Goal: Task Accomplishment & Management: Manage account settings

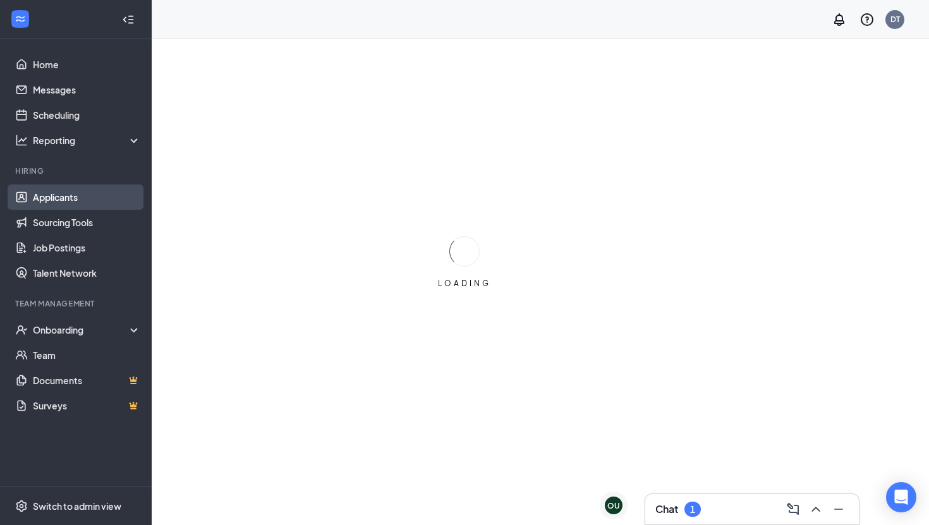
click at [101, 197] on link "Applicants" at bounding box center [87, 197] width 108 height 25
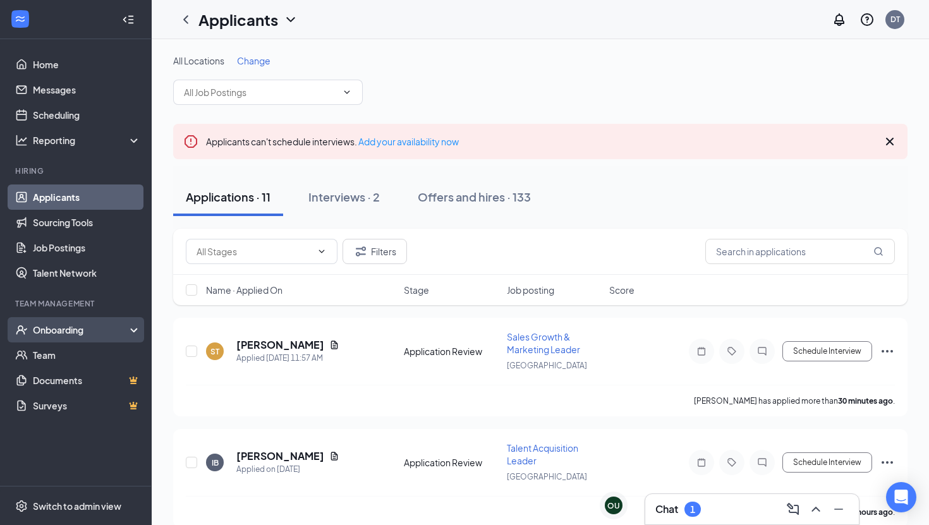
click at [91, 324] on div "Onboarding" at bounding box center [81, 330] width 97 height 13
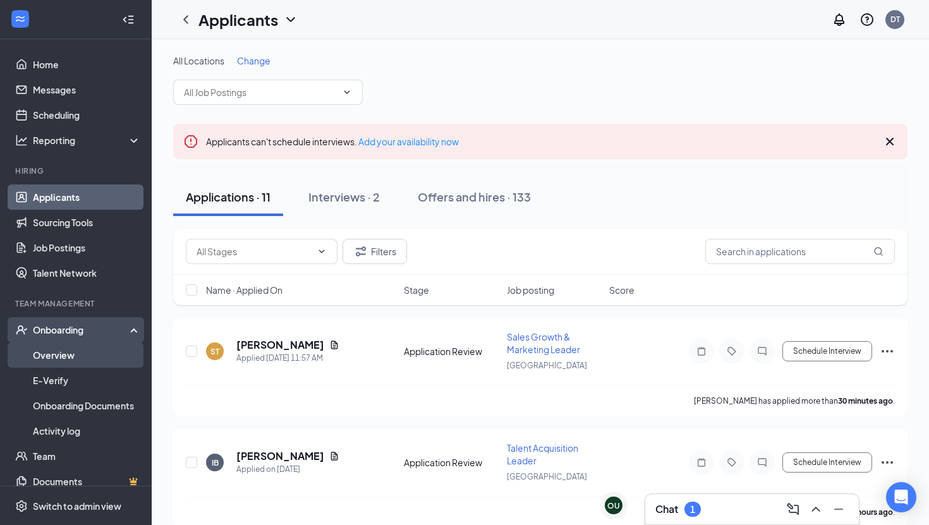
click at [85, 349] on link "Overview" at bounding box center [87, 355] width 108 height 25
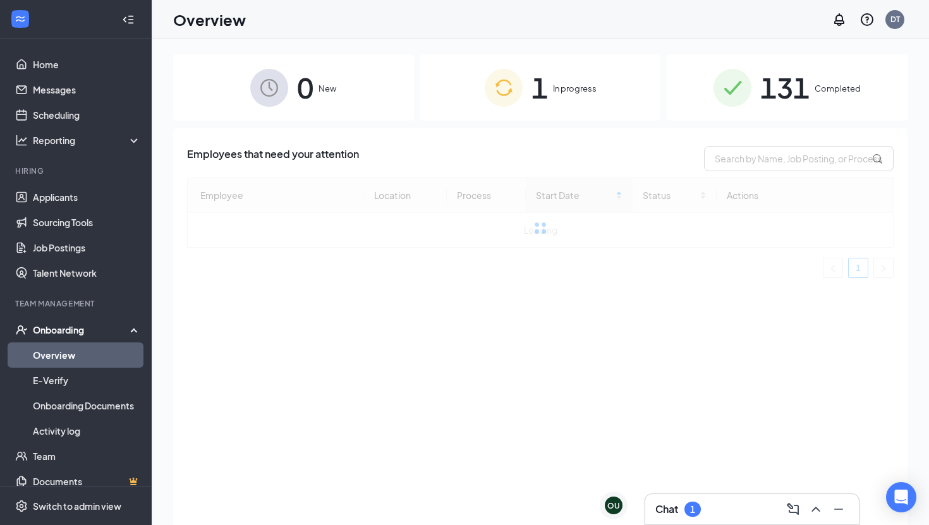
click at [766, 95] on span "131" at bounding box center [784, 88] width 49 height 44
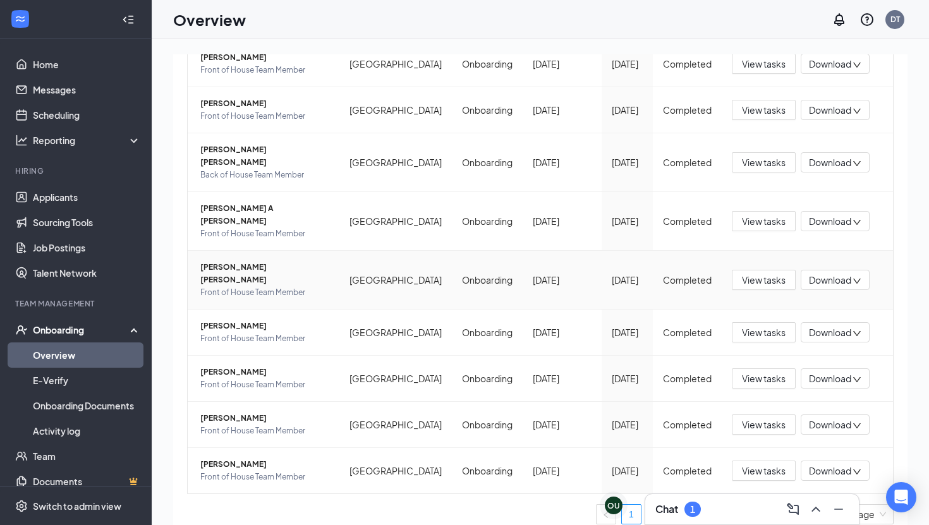
scroll to position [57, 0]
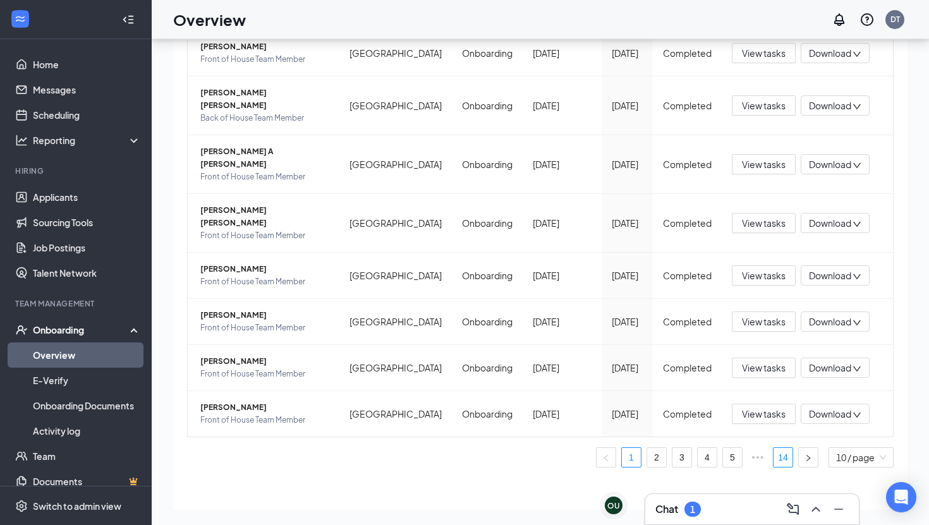
click at [785, 448] on link "14" at bounding box center [783, 457] width 19 height 19
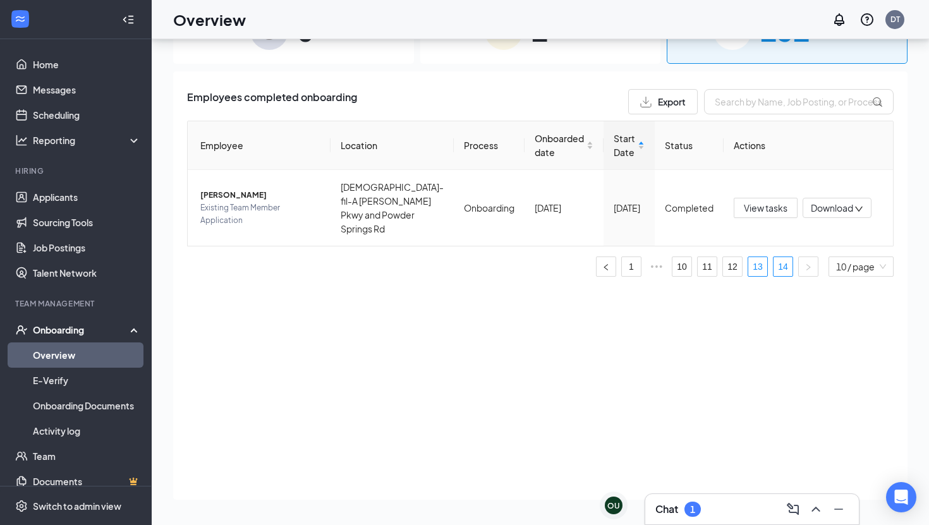
click at [756, 258] on link "13" at bounding box center [757, 266] width 19 height 19
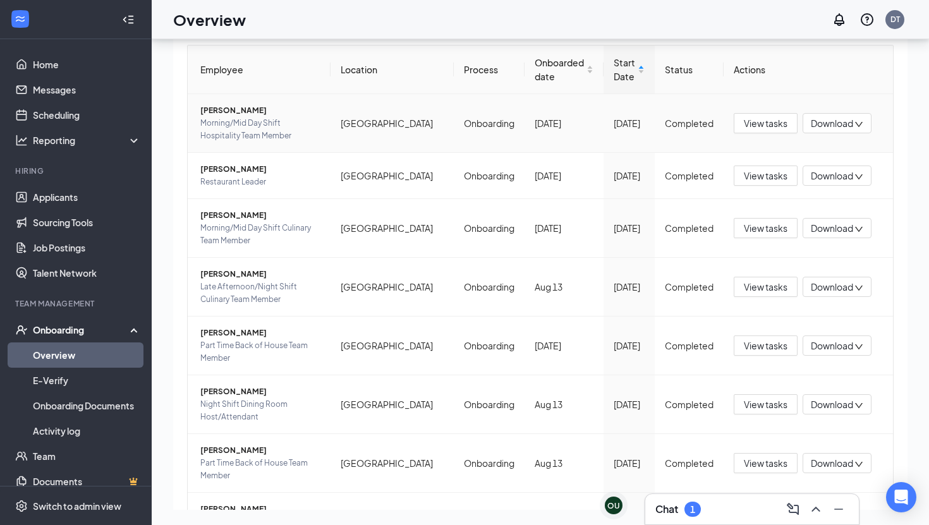
scroll to position [75, 0]
